Goal: Communication & Community: Answer question/provide support

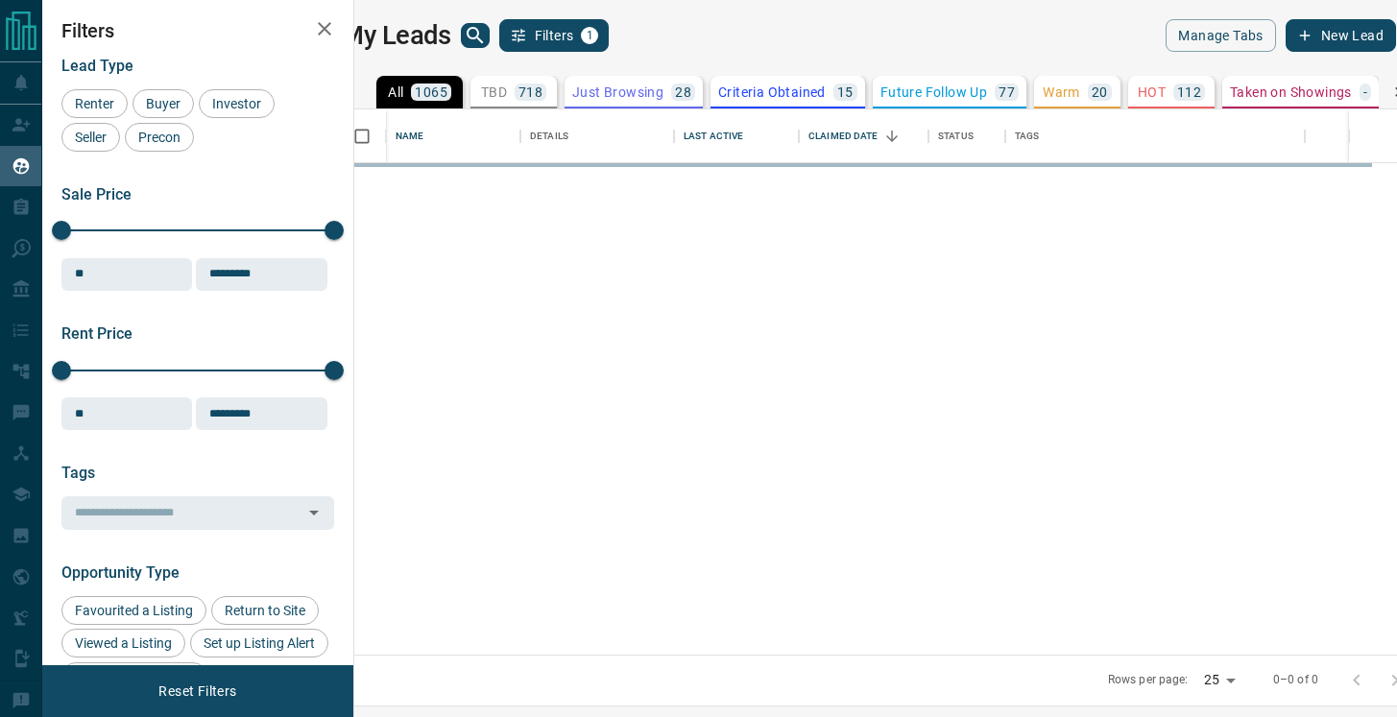
scroll to position [545, 1034]
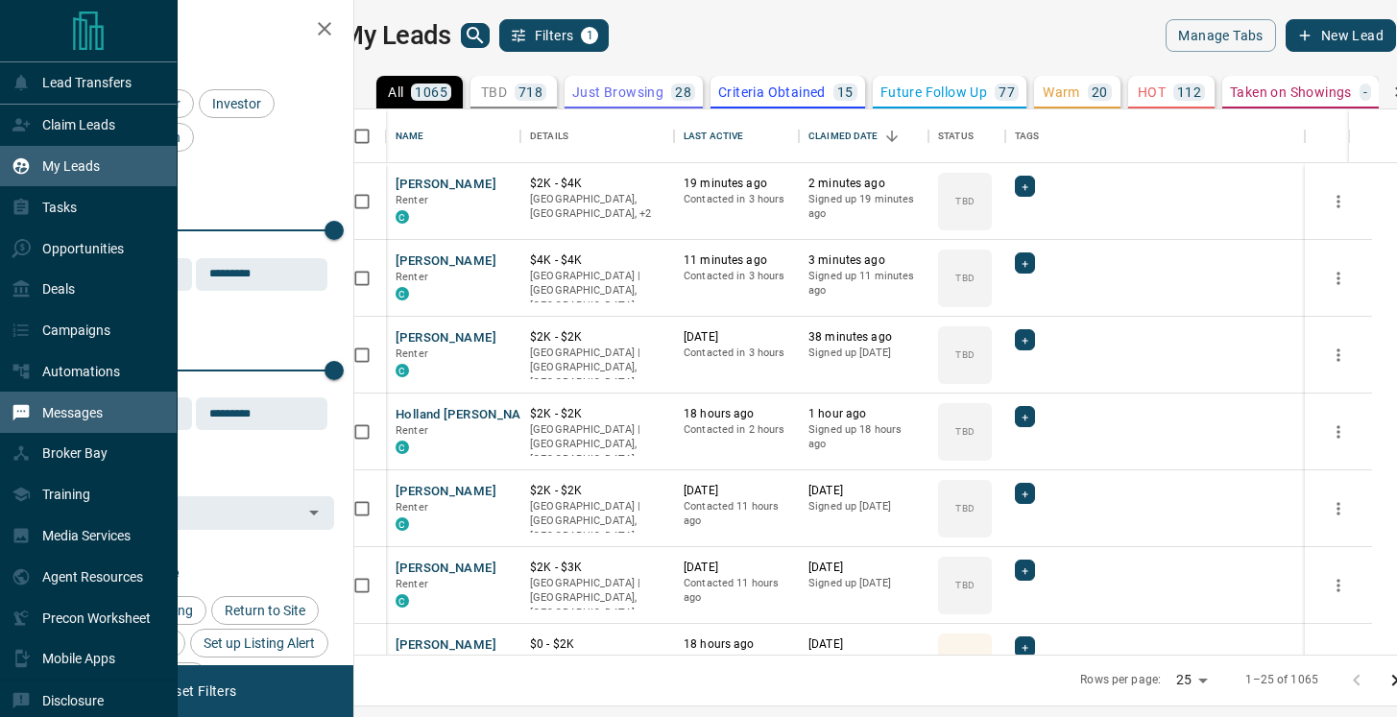
click at [31, 420] on div "Messages" at bounding box center [57, 413] width 91 height 32
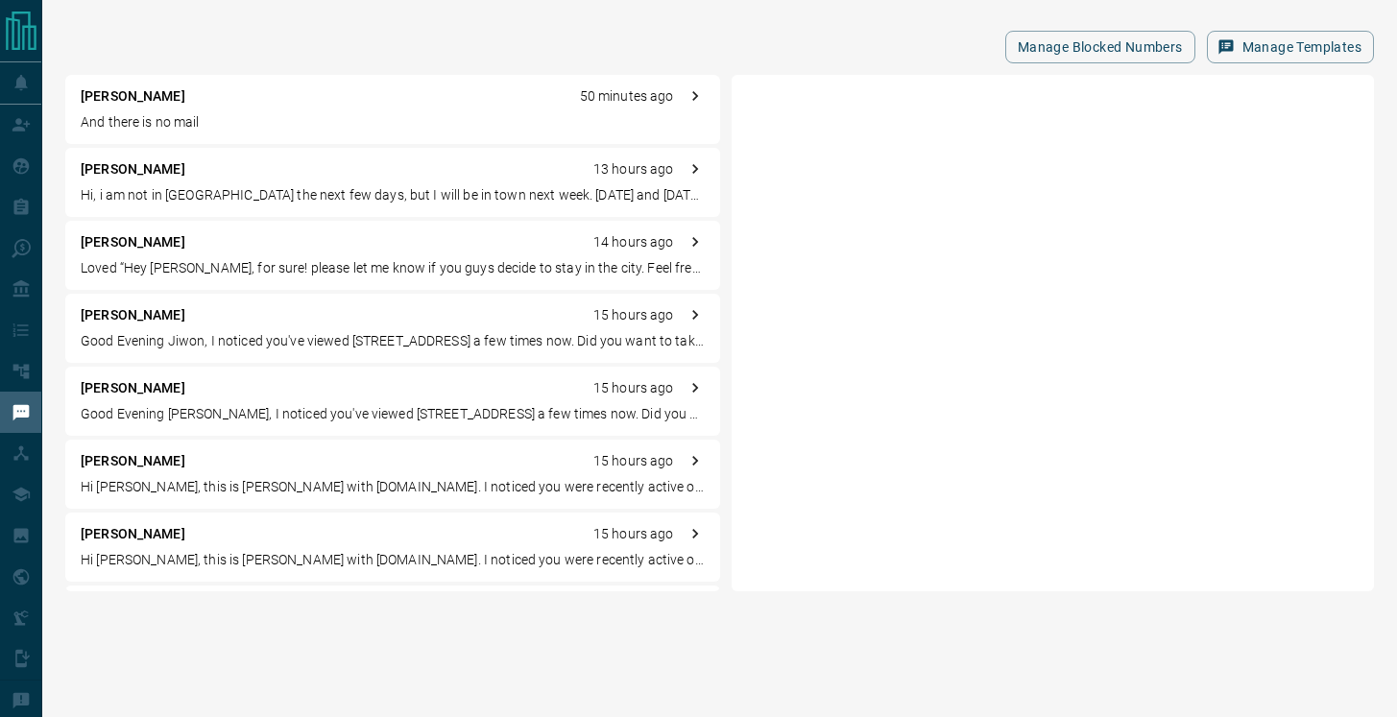
click at [410, 183] on div "[PERSON_NAME] 13 hours ago Hi, i am not in [GEOGRAPHIC_DATA] the next few days,…" at bounding box center [392, 182] width 655 height 69
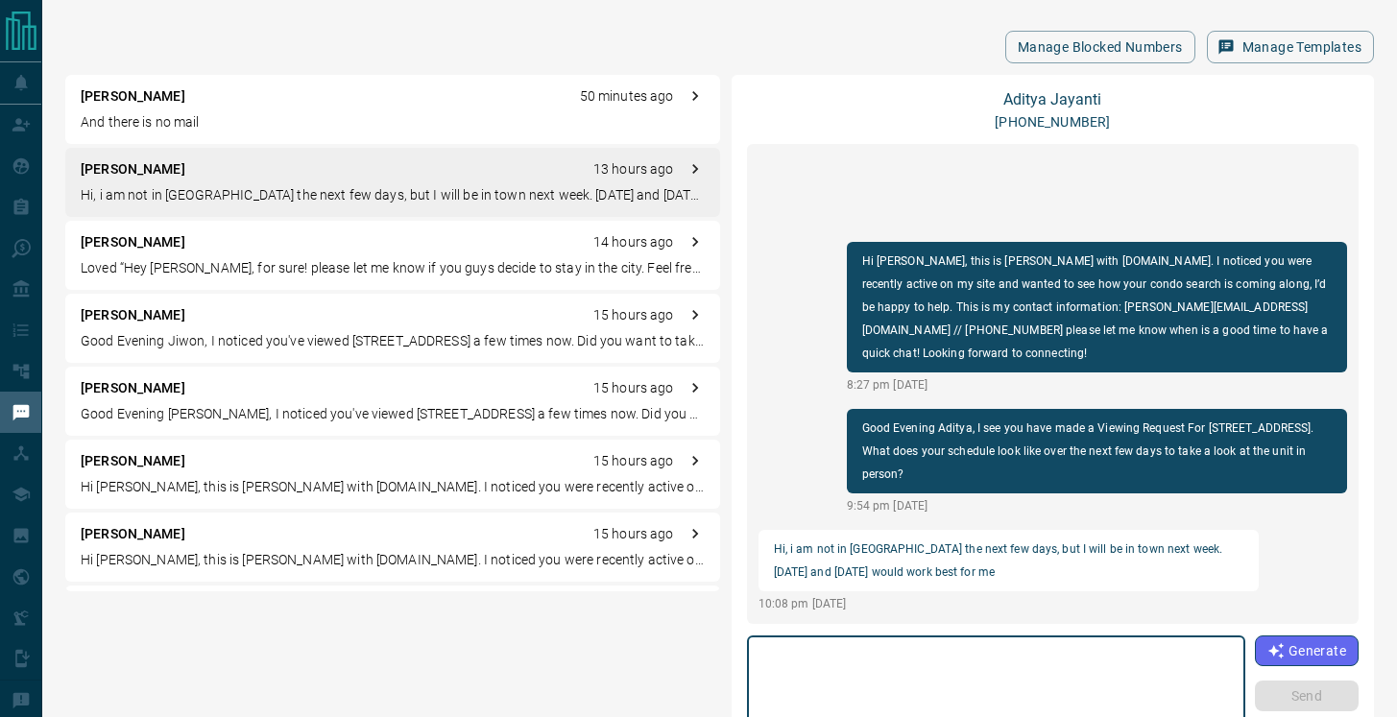
click at [942, 689] on textarea at bounding box center [995, 685] width 471 height 82
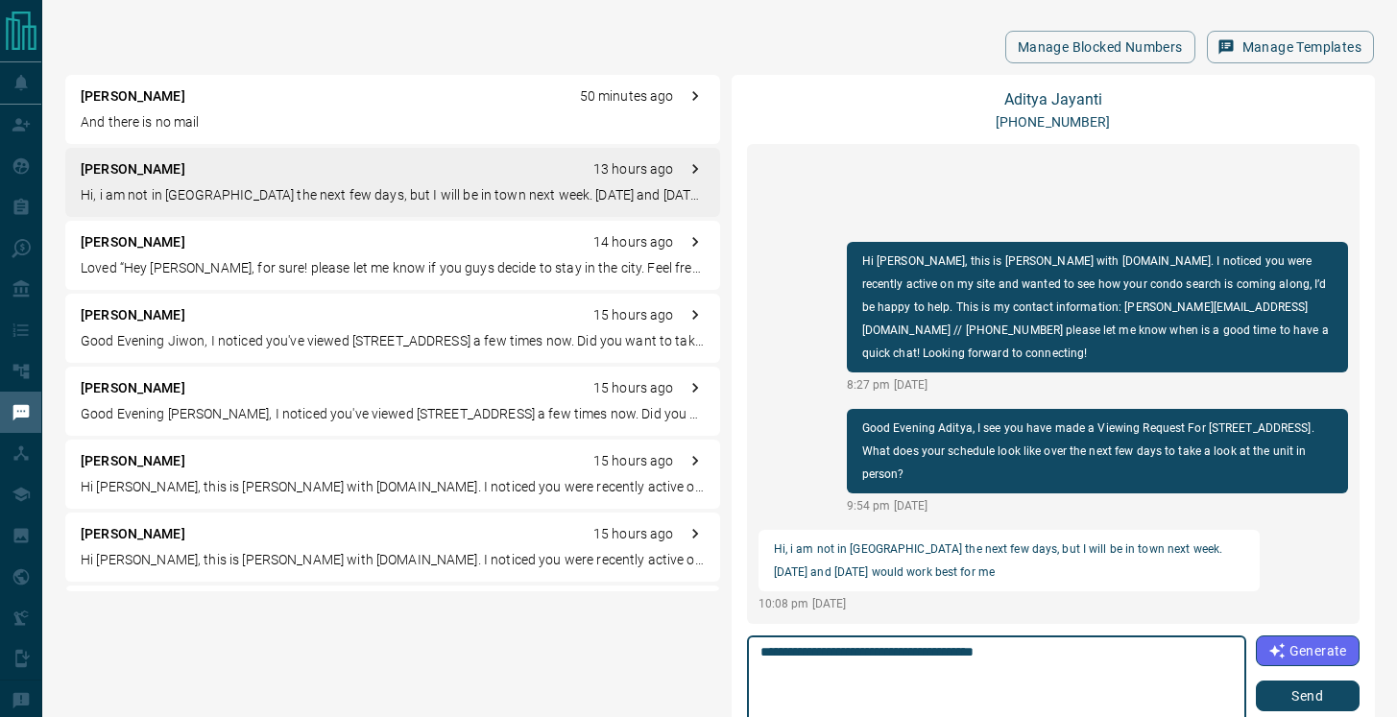
type textarea "**********"
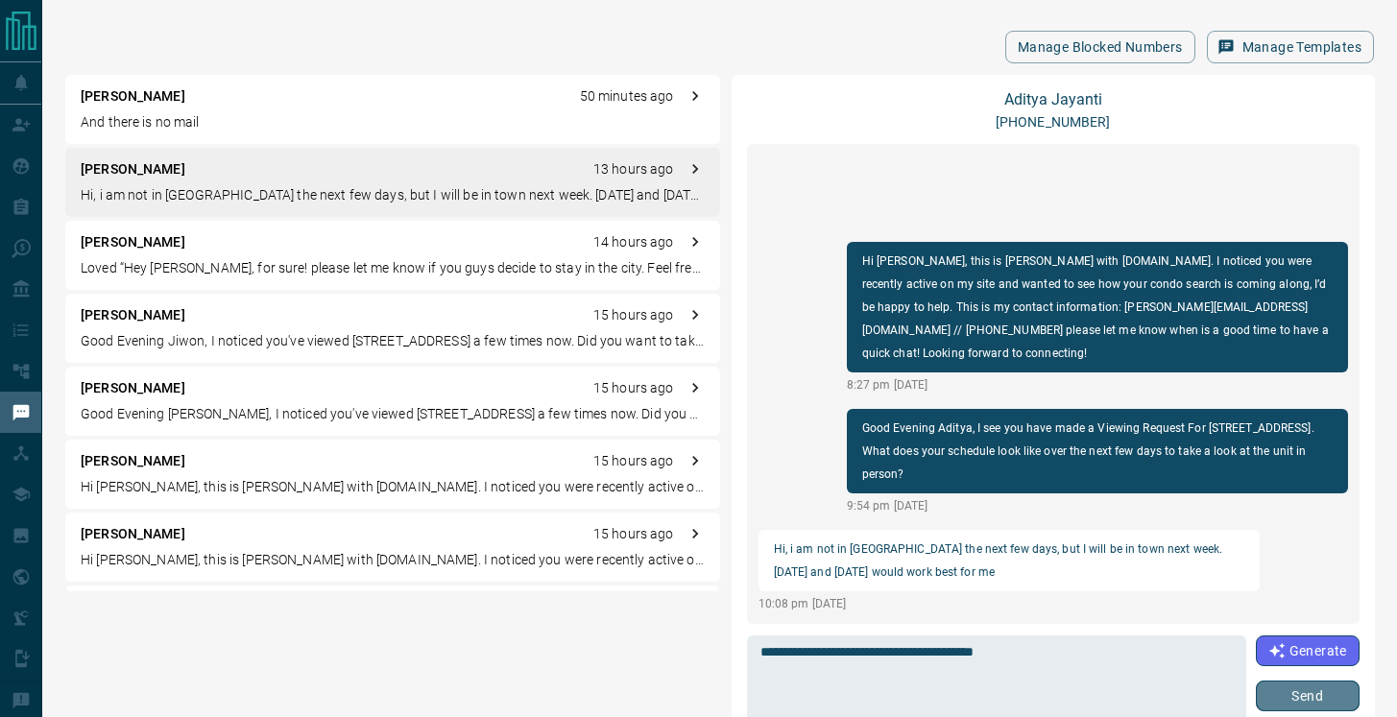
click at [1286, 694] on button "Send" at bounding box center [1308, 696] width 104 height 31
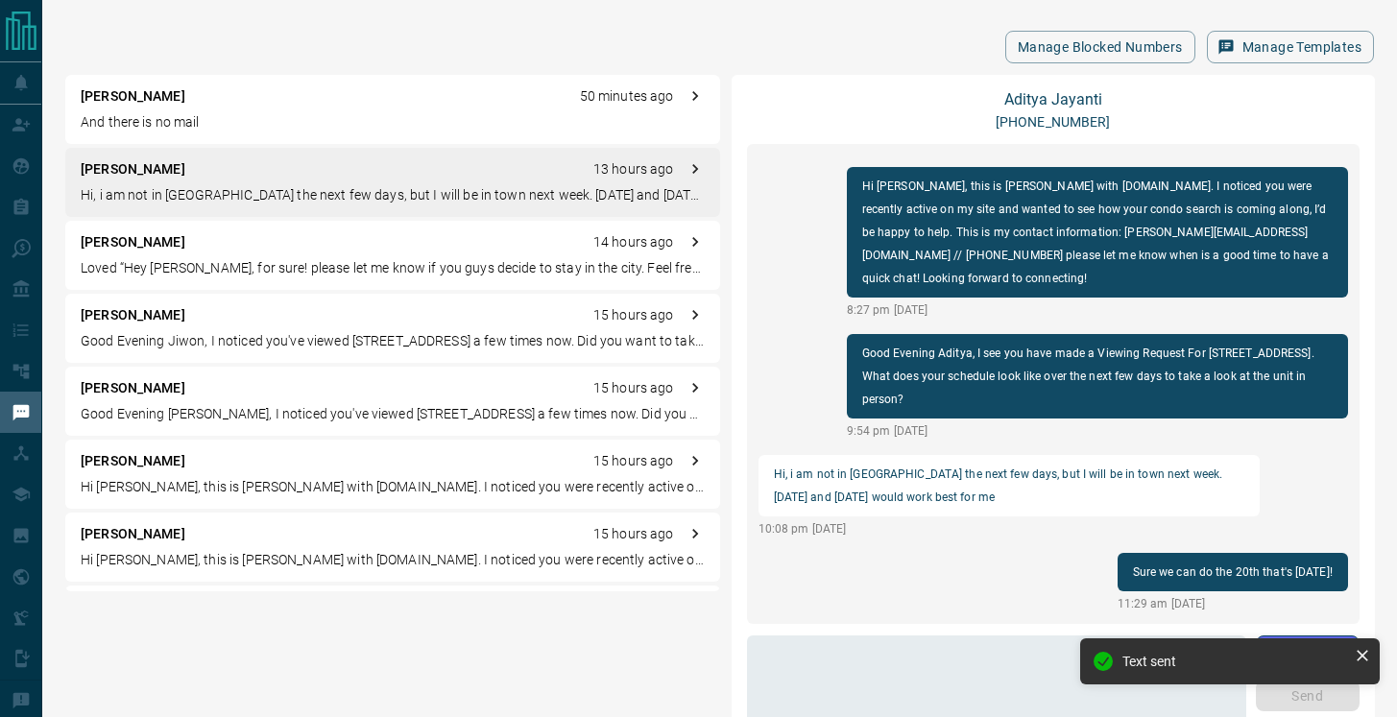
click at [217, 117] on p "And there is no mail" at bounding box center [393, 122] width 624 height 20
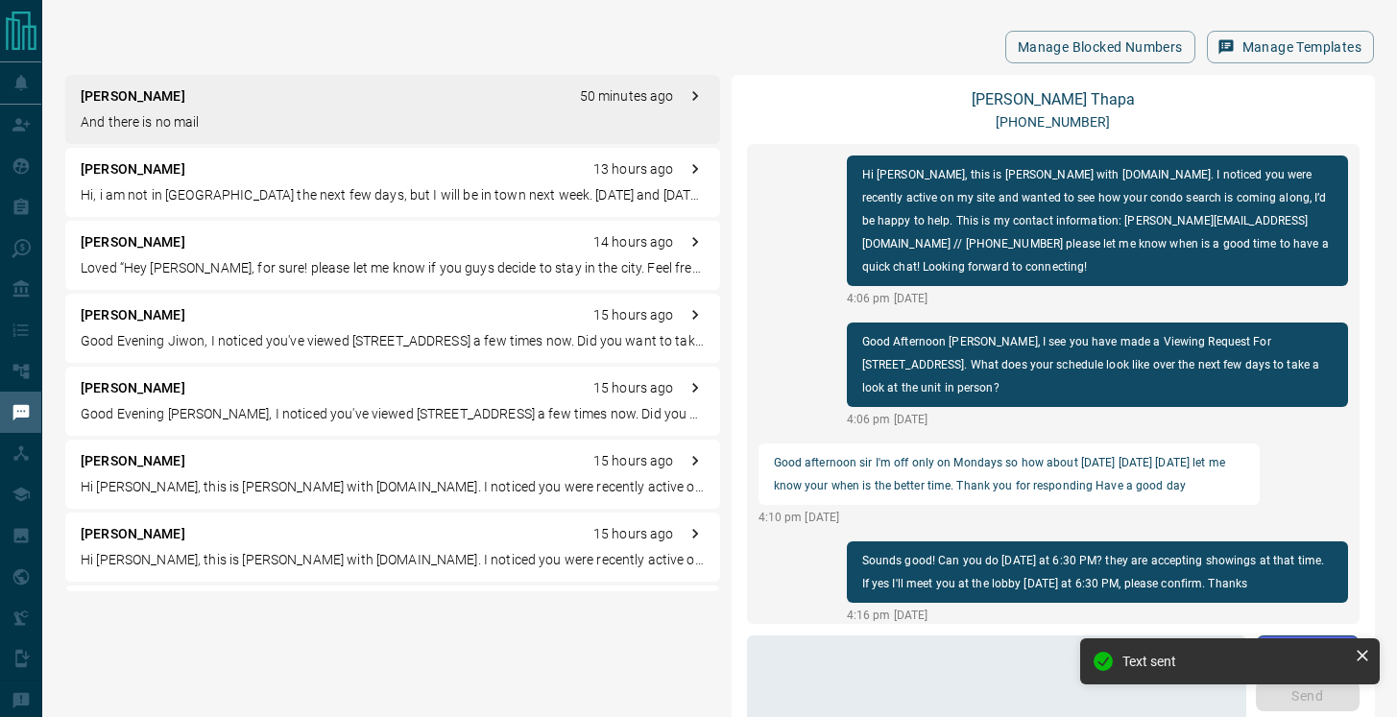
scroll to position [1135, 0]
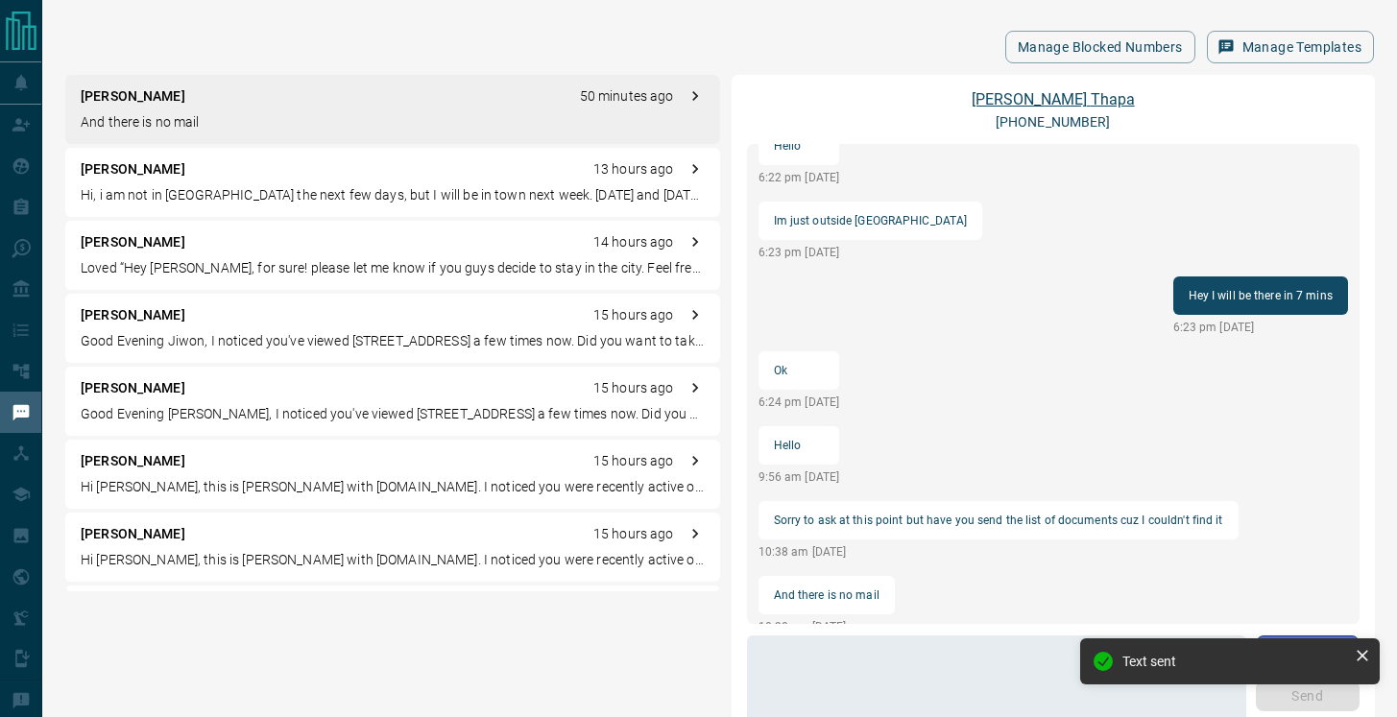
click at [1052, 101] on link "[PERSON_NAME]" at bounding box center [1053, 99] width 163 height 18
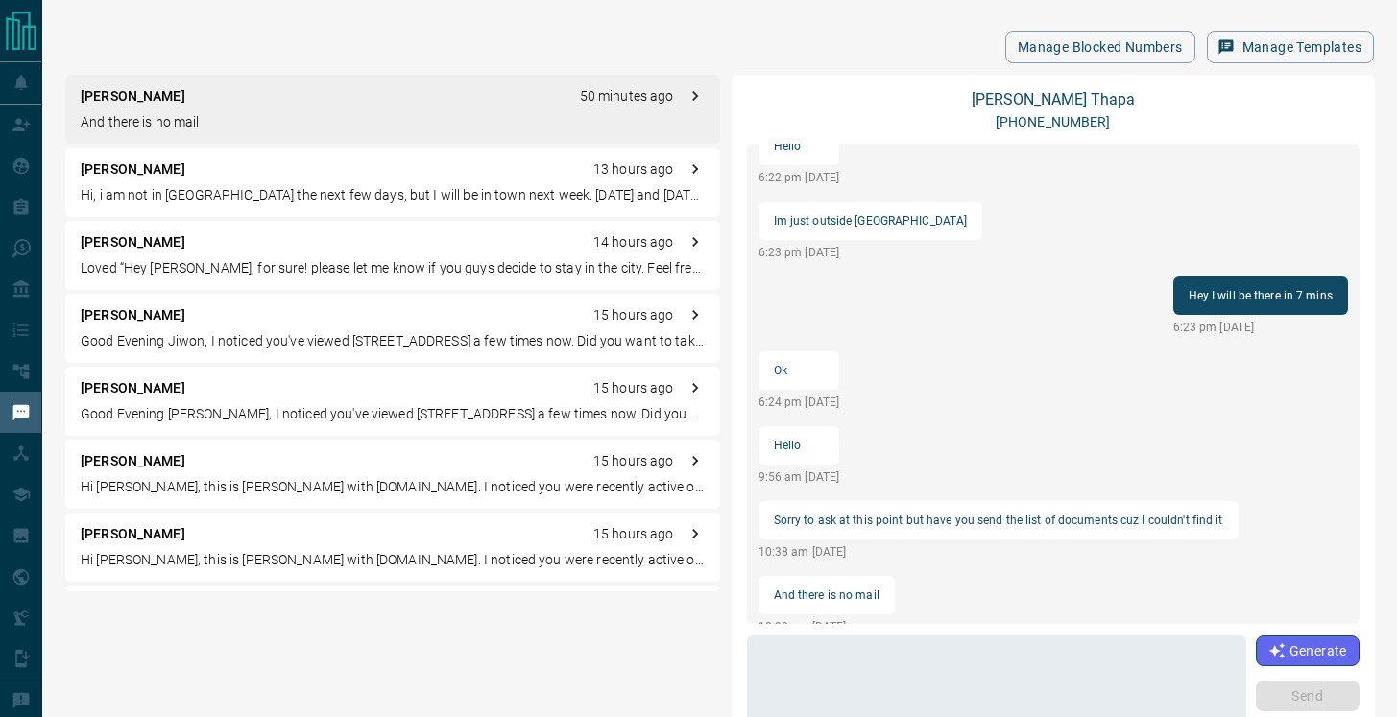
scroll to position [148, 0]
